Goal: Transaction & Acquisition: Subscribe to service/newsletter

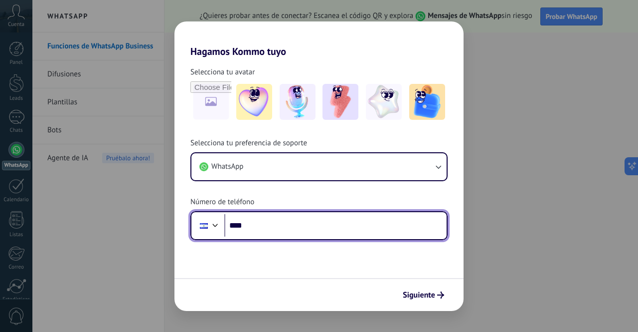
click at [274, 234] on input "****" at bounding box center [335, 225] width 222 height 23
type input "**********"
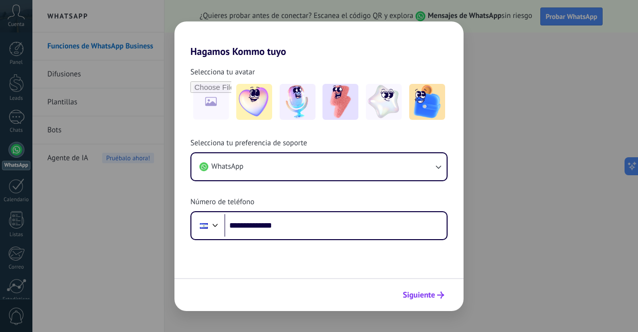
click at [415, 293] on span "Siguiente" at bounding box center [419, 294] width 32 height 7
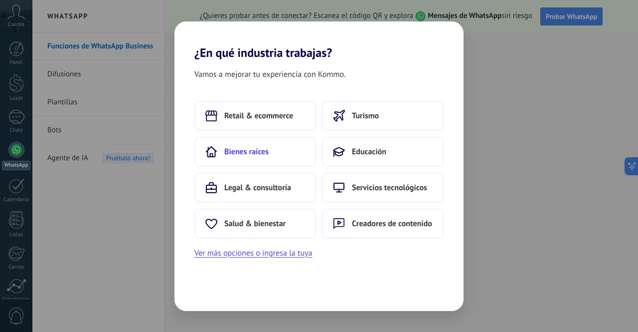
click at [257, 165] on button "Bienes raíces" at bounding box center [255, 152] width 122 height 30
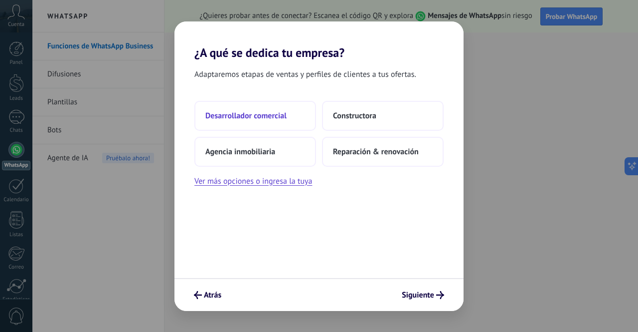
click at [267, 117] on span "Desarrollador comercial" at bounding box center [245, 116] width 81 height 10
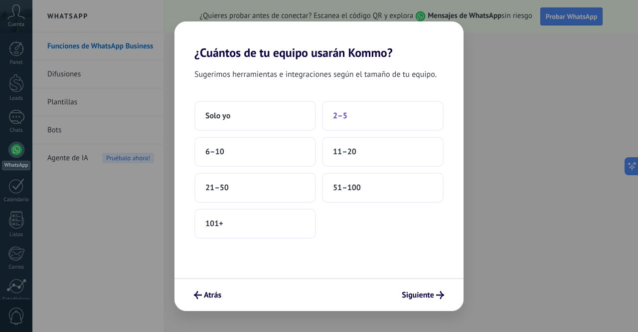
click at [351, 116] on button "2–5" at bounding box center [383, 116] width 122 height 30
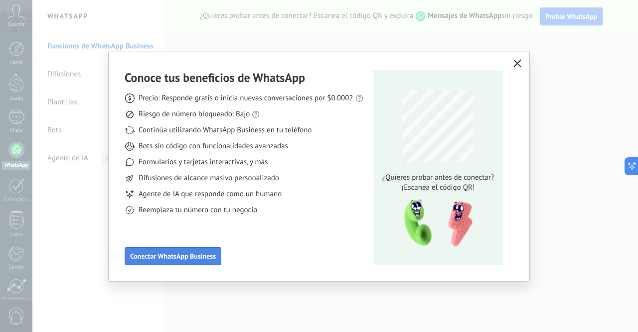
click at [159, 263] on button "Conectar WhatsApp Business" at bounding box center [173, 256] width 97 height 18
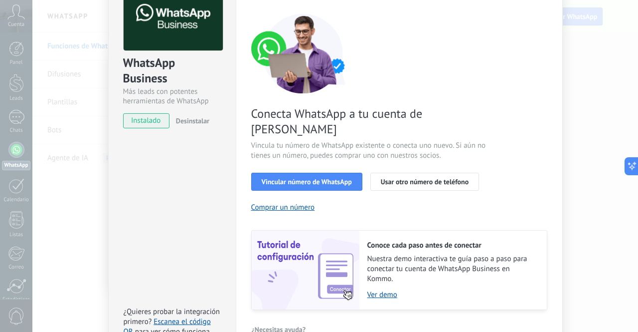
scroll to position [67, 0]
click at [153, 116] on span "instalado" at bounding box center [146, 120] width 45 height 15
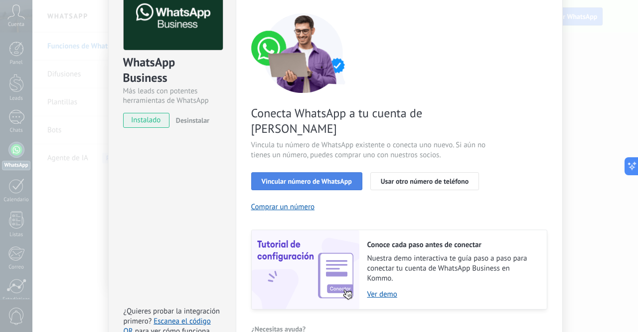
click at [324, 177] on span "Vincular número de WhatsApp" at bounding box center [307, 180] width 90 height 7
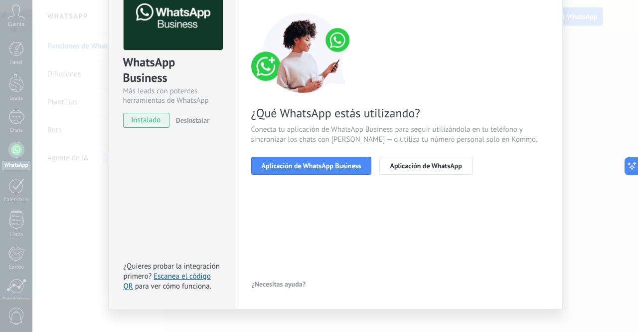
click at [324, 165] on span "Aplicación de WhatsApp Business" at bounding box center [312, 165] width 100 height 7
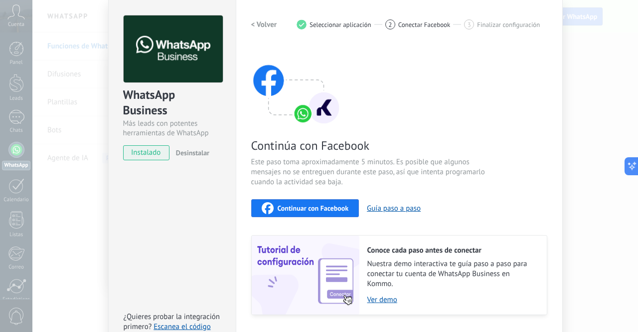
scroll to position [34, 0]
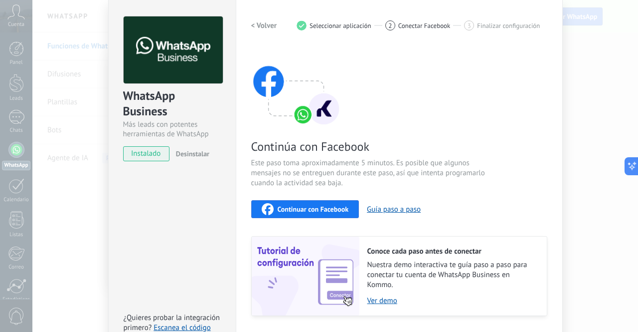
click at [294, 211] on span "Continuar con Facebook" at bounding box center [313, 208] width 71 height 7
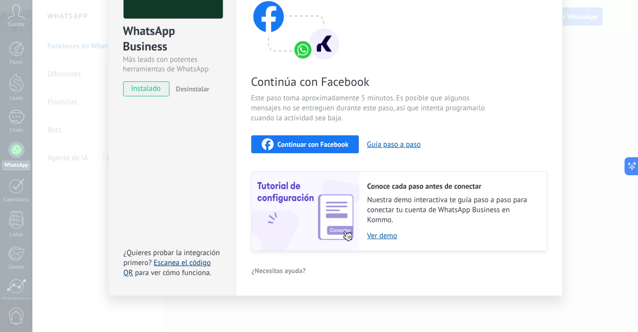
click at [185, 262] on link "Escanea el código QR" at bounding box center [167, 267] width 87 height 19
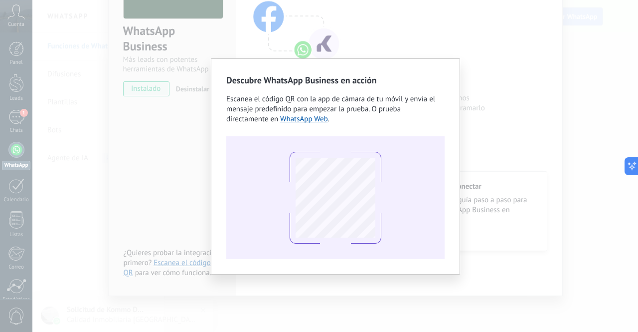
click at [427, 38] on div "Descubre WhatsApp Business en acción Escanea el código QR con la app de cámara …" at bounding box center [335, 166] width 606 height 332
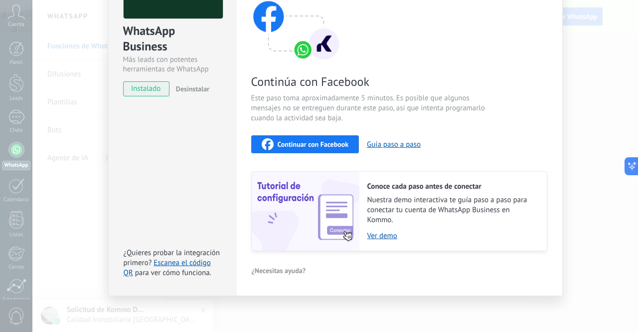
scroll to position [0, 0]
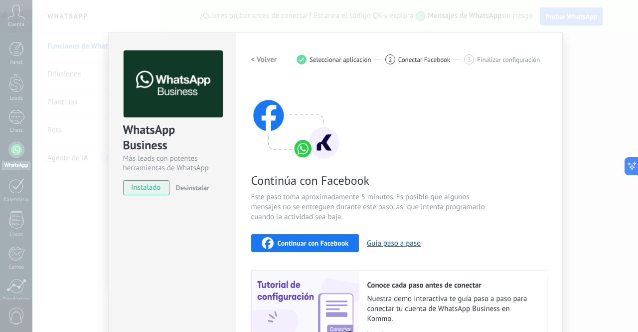
click at [264, 55] on h2 "< Volver" at bounding box center [264, 59] width 26 height 9
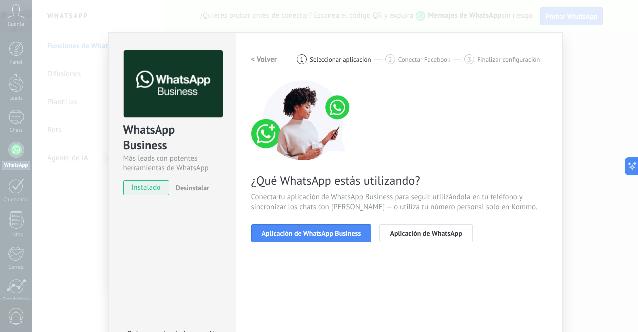
click at [251, 57] on h2 "< Volver" at bounding box center [264, 59] width 26 height 9
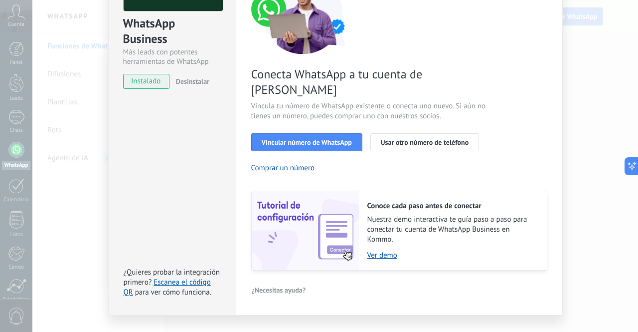
scroll to position [107, 0]
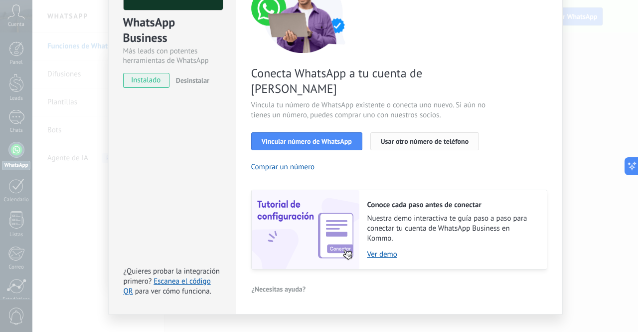
click at [451, 132] on button "Usar otro número de teléfono" at bounding box center [424, 141] width 109 height 18
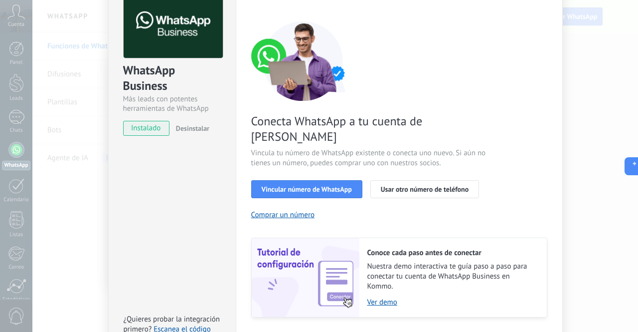
scroll to position [0, 0]
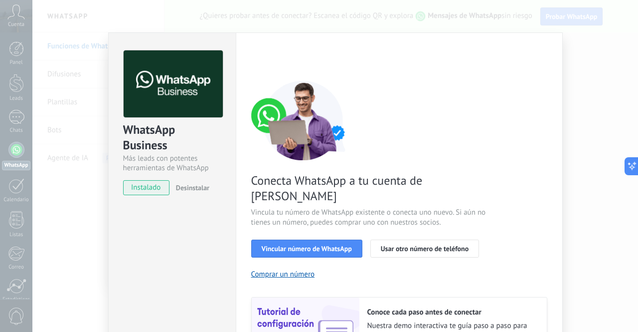
click at [573, 28] on div "WhatsApp Business Más leads con potentes herramientas de WhatsApp instalado Des…" at bounding box center [335, 166] width 606 height 332
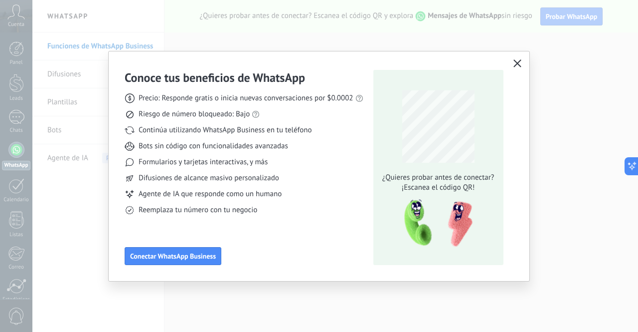
click at [522, 61] on button "button" at bounding box center [517, 64] width 13 height 14
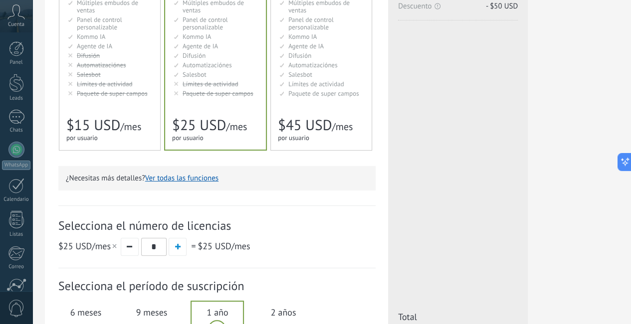
scroll to position [158, 0]
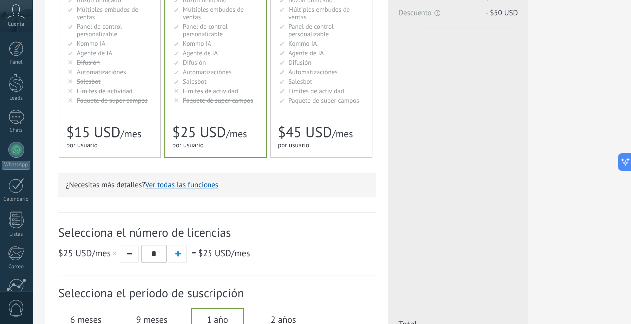
click at [120, 139] on span "$15 USD" at bounding box center [93, 132] width 54 height 19
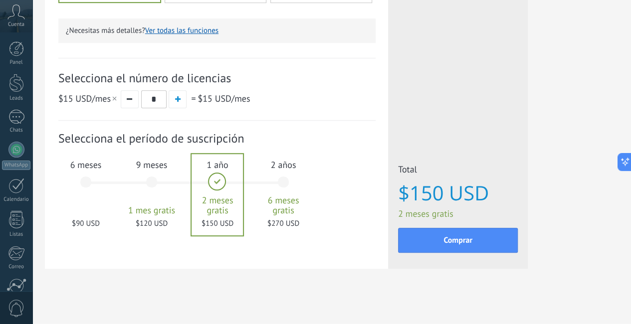
scroll to position [315, 0]
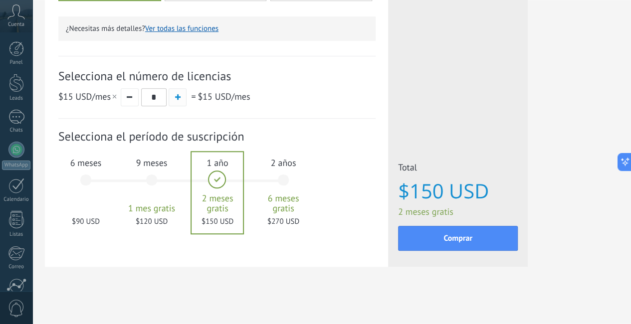
click at [180, 97] on span "button" at bounding box center [177, 96] width 5 height 5
type input "*"
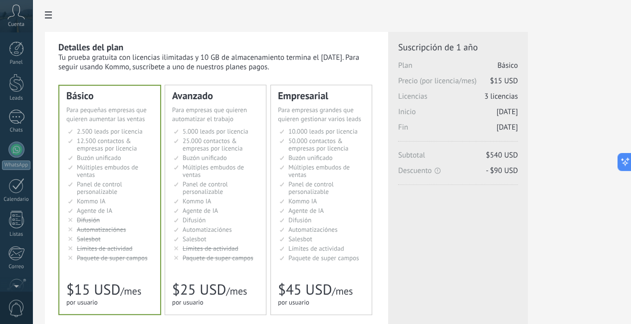
scroll to position [90, 0]
